Goal: Task Accomplishment & Management: Manage account settings

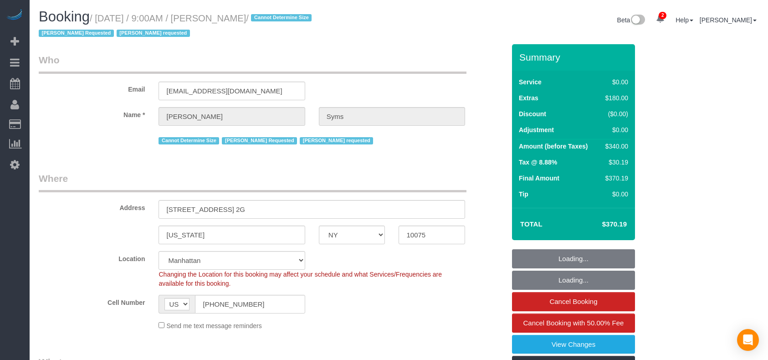
select select "NY"
select select "1"
select select "spot1"
select select "number:89"
select select "number:90"
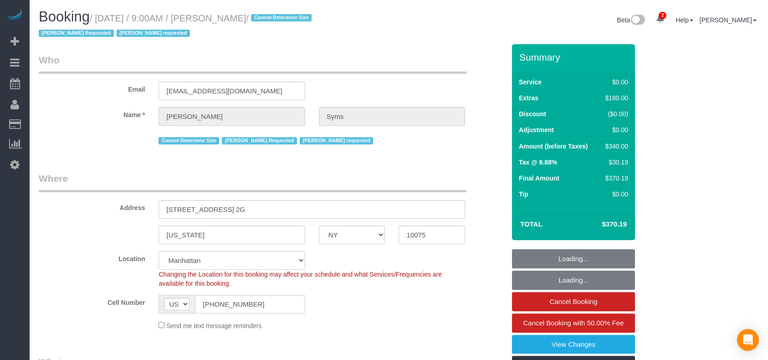
select select "number:15"
select select "number:5"
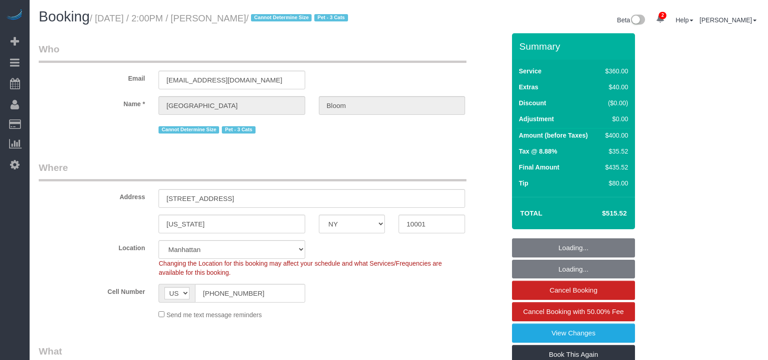
select select "NY"
select select "270"
select select "string:stripe-pm_1RzHyI4VGloSiKo7J9w4EGhH"
select select "number:89"
select select "number:90"
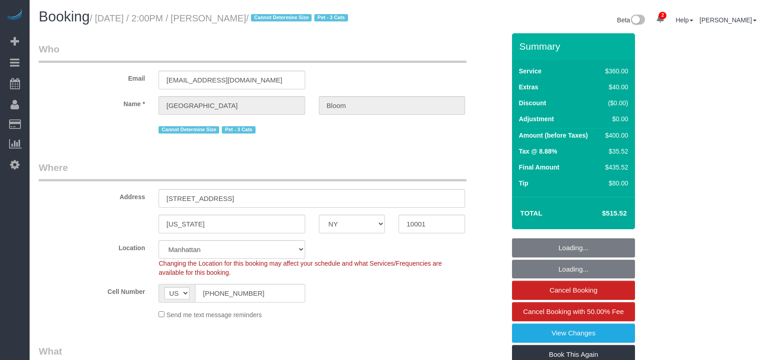
select select "number:14"
select select "number:5"
select select "object:1344"
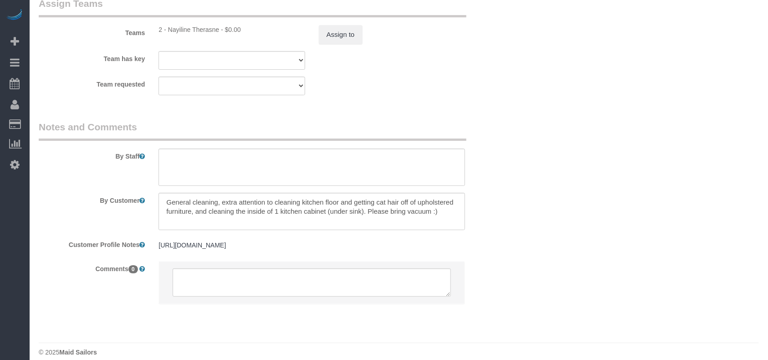
select select "spot1"
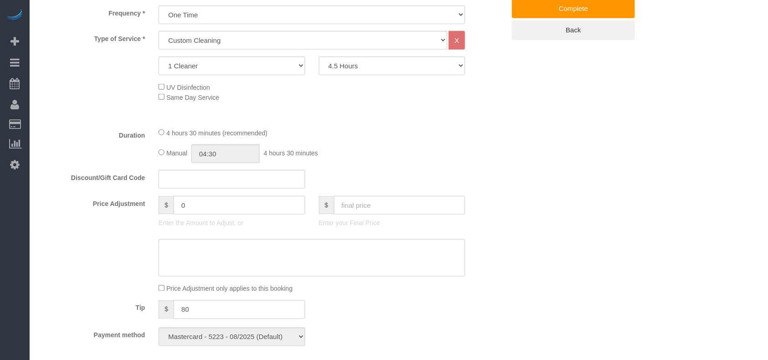
scroll to position [219, 0]
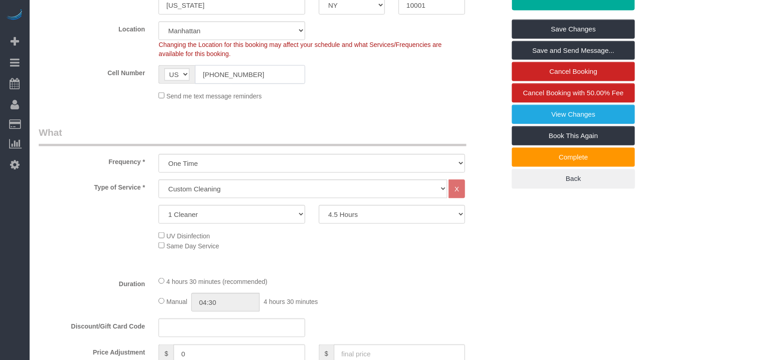
click at [217, 84] on input "(425) 330-7797" at bounding box center [250, 74] width 110 height 19
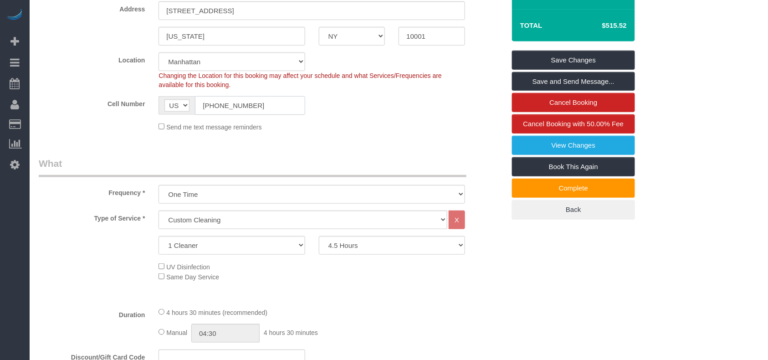
click at [217, 105] on input "(425) 330-7797" at bounding box center [250, 105] width 110 height 19
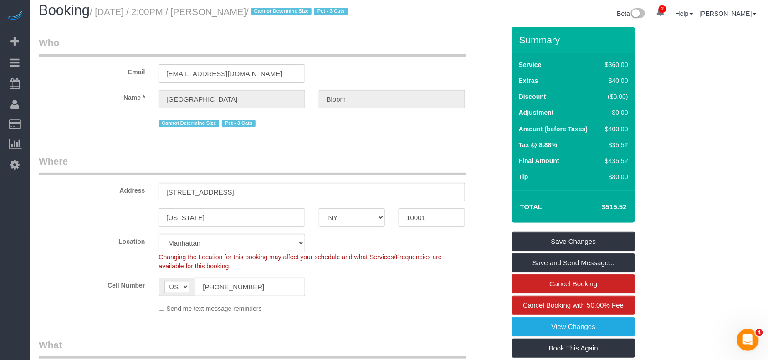
scroll to position [0, 0]
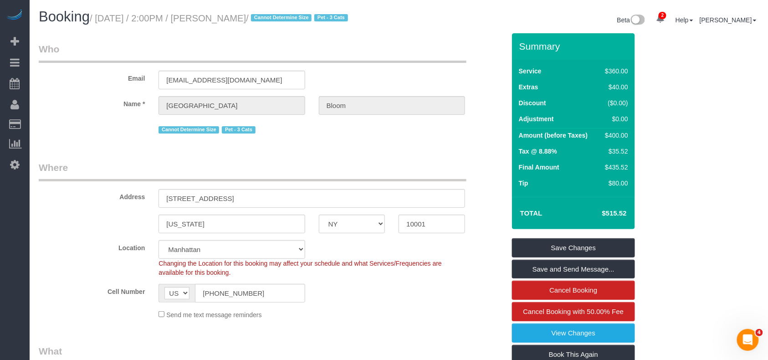
drag, startPoint x: 276, startPoint y: 17, endPoint x: 99, endPoint y: 17, distance: 177.3
click at [99, 17] on small "/ August 23, 2025 / 2:00PM / Madison Bloom / Cannot Determine Size Pet - 3 Cats" at bounding box center [220, 18] width 261 height 10
click at [287, 28] on div "Booking / August 23, 2025 / 2:00PM / Madison Bloom / Cannot Determine Size Pet …" at bounding box center [399, 21] width 734 height 24
drag, startPoint x: 276, startPoint y: 20, endPoint x: 99, endPoint y: 20, distance: 176.4
click at [99, 20] on small "/ August 23, 2025 / 2:00PM / Madison Bloom / Cannot Determine Size Pet - 3 Cats" at bounding box center [220, 18] width 261 height 10
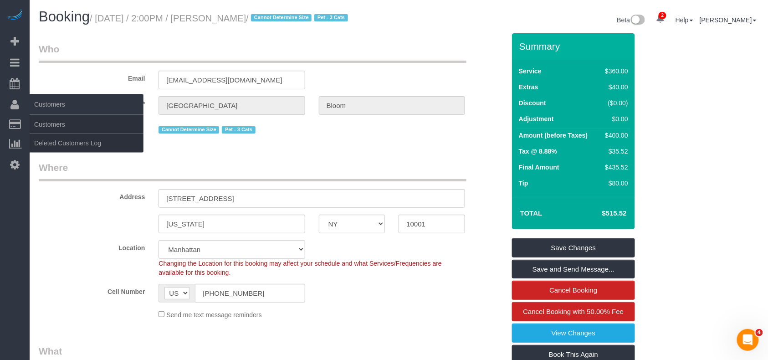
copy small "August 23, 2025 / 2:00PM / Madison Bloom"
